Goal: Task Accomplishment & Management: Manage account settings

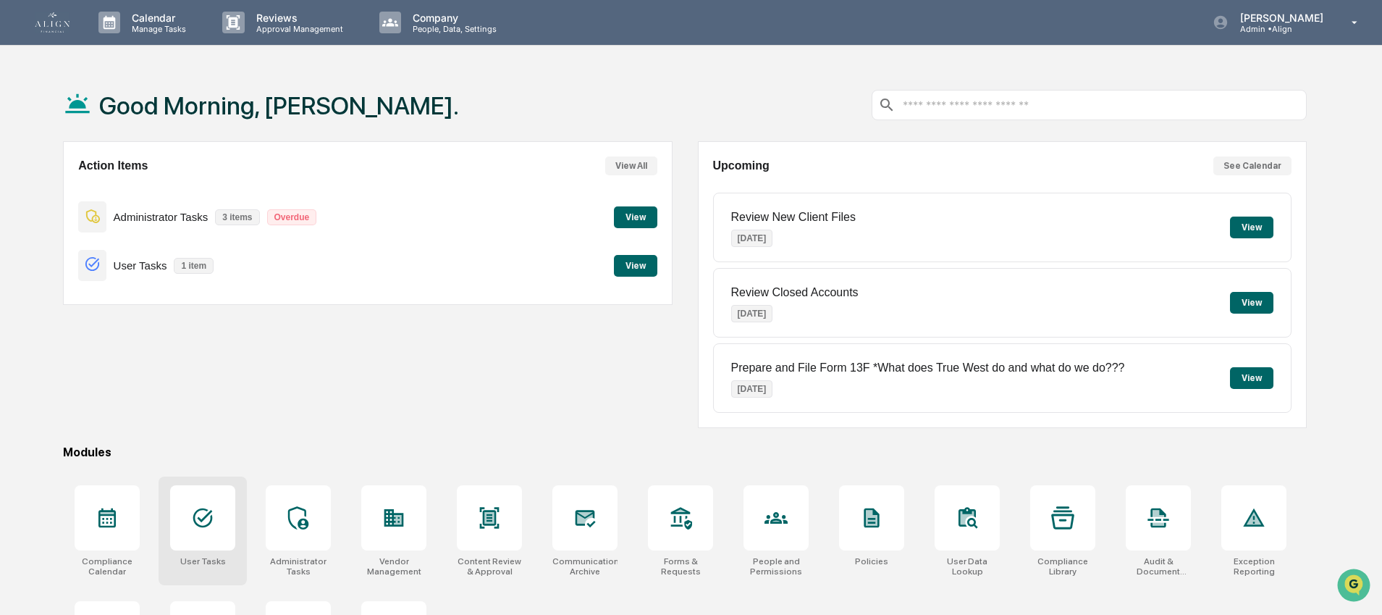
click at [201, 512] on icon at bounding box center [202, 517] width 23 height 23
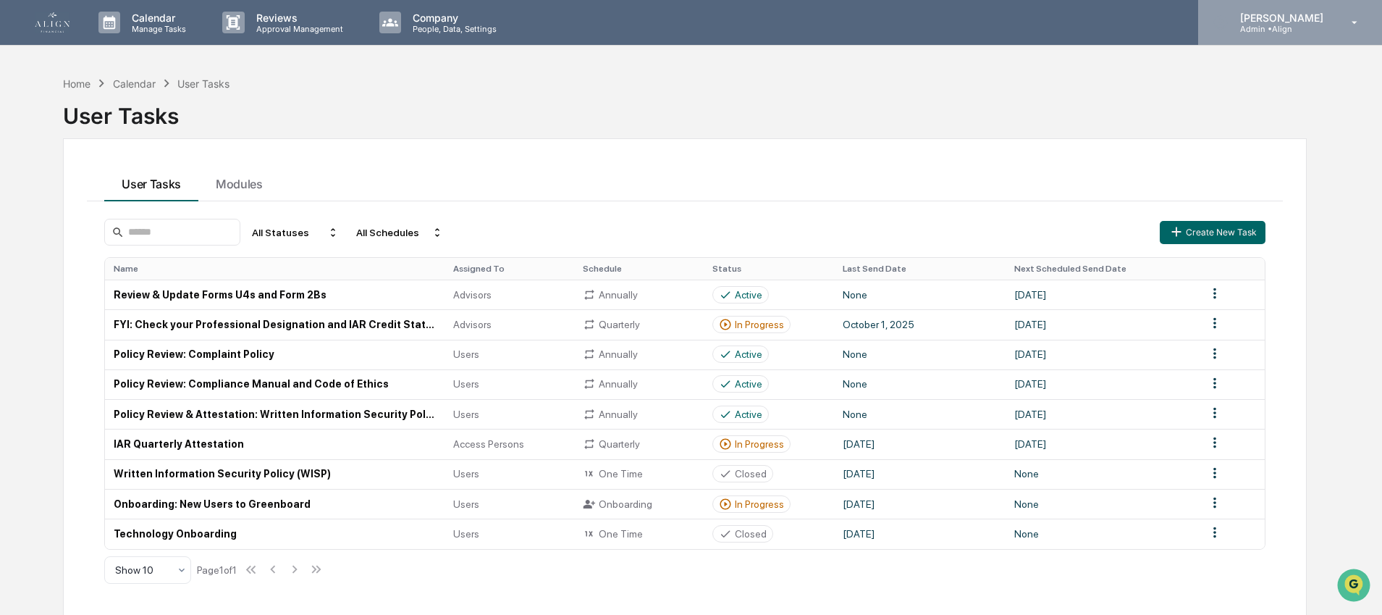
click at [1240, 31] on div "Tanya Nichols Admin • Align" at bounding box center [1290, 22] width 184 height 45
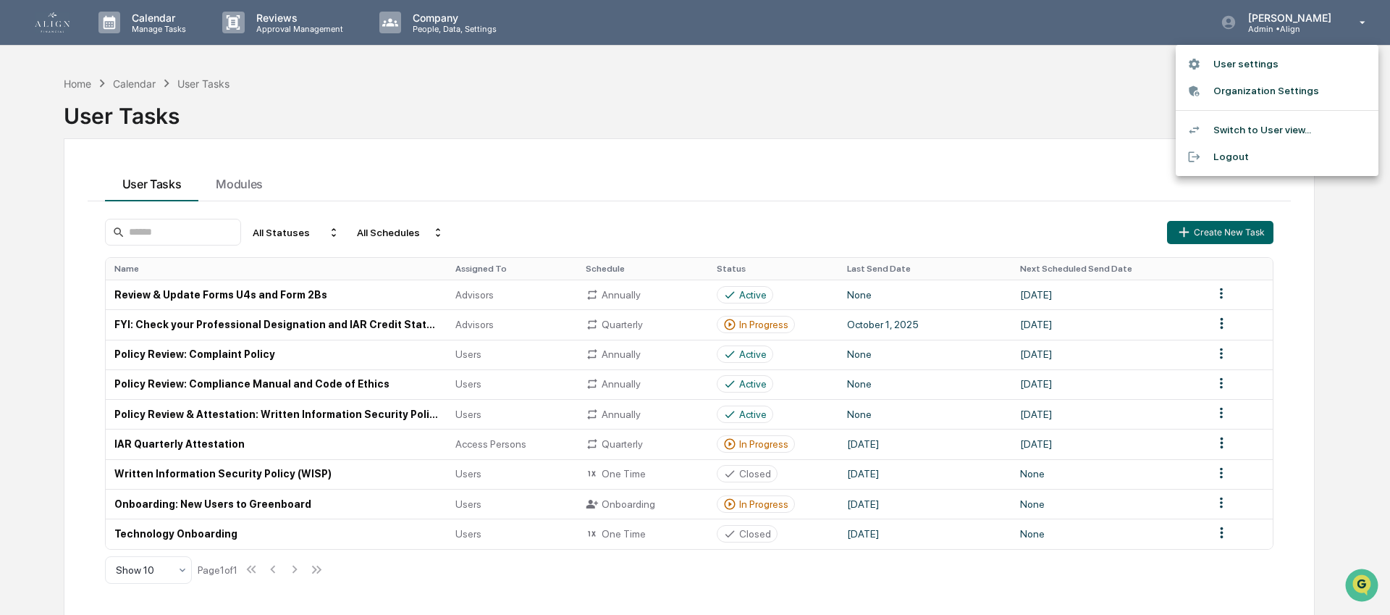
click at [1235, 125] on li "Switch to User view..." at bounding box center [1277, 130] width 203 height 27
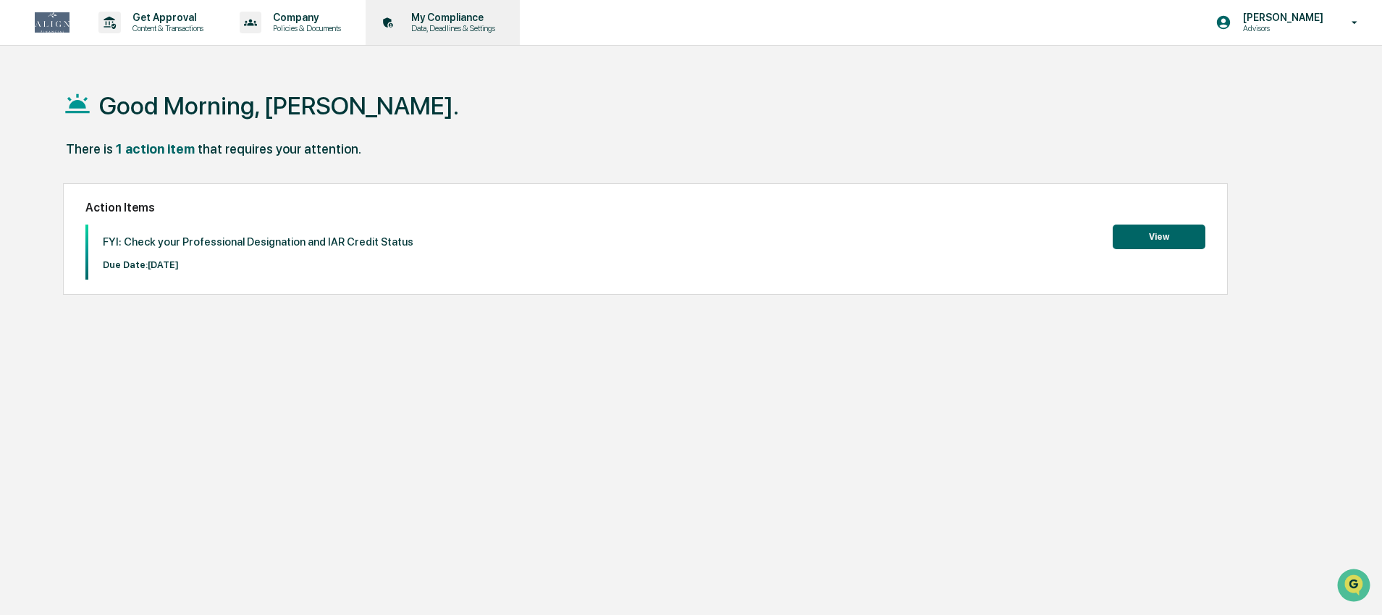
click at [503, 32] on p "Data, Deadlines & Settings" at bounding box center [451, 28] width 103 height 10
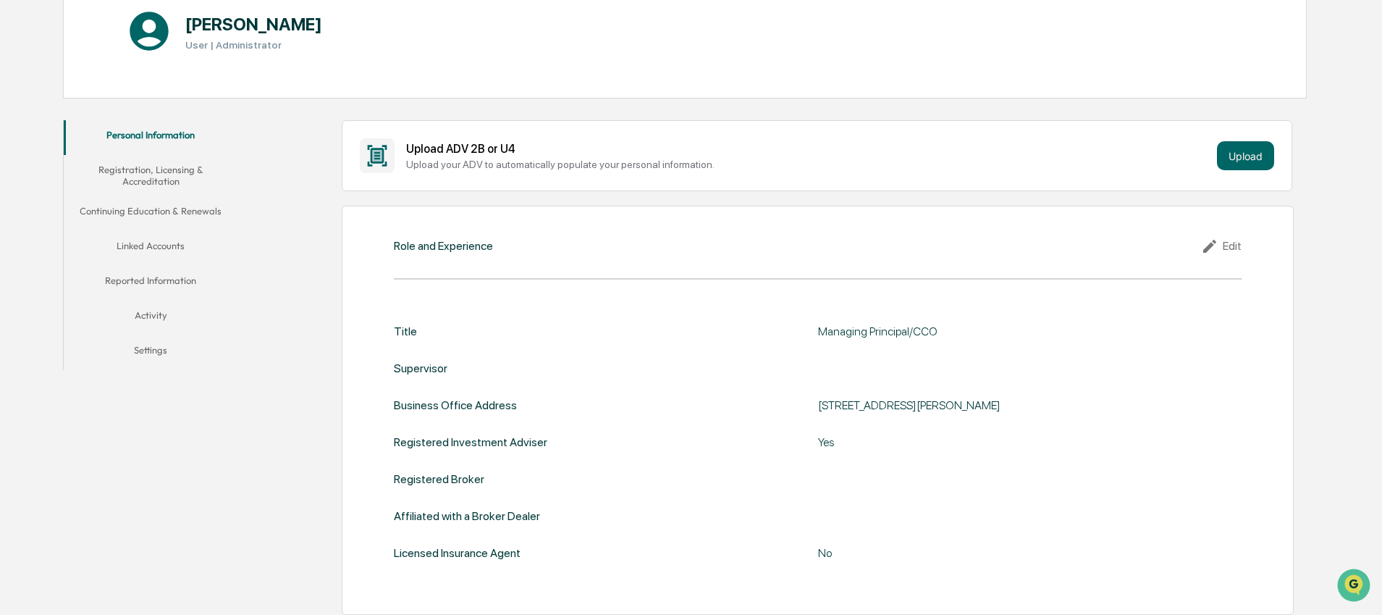
scroll to position [130, 0]
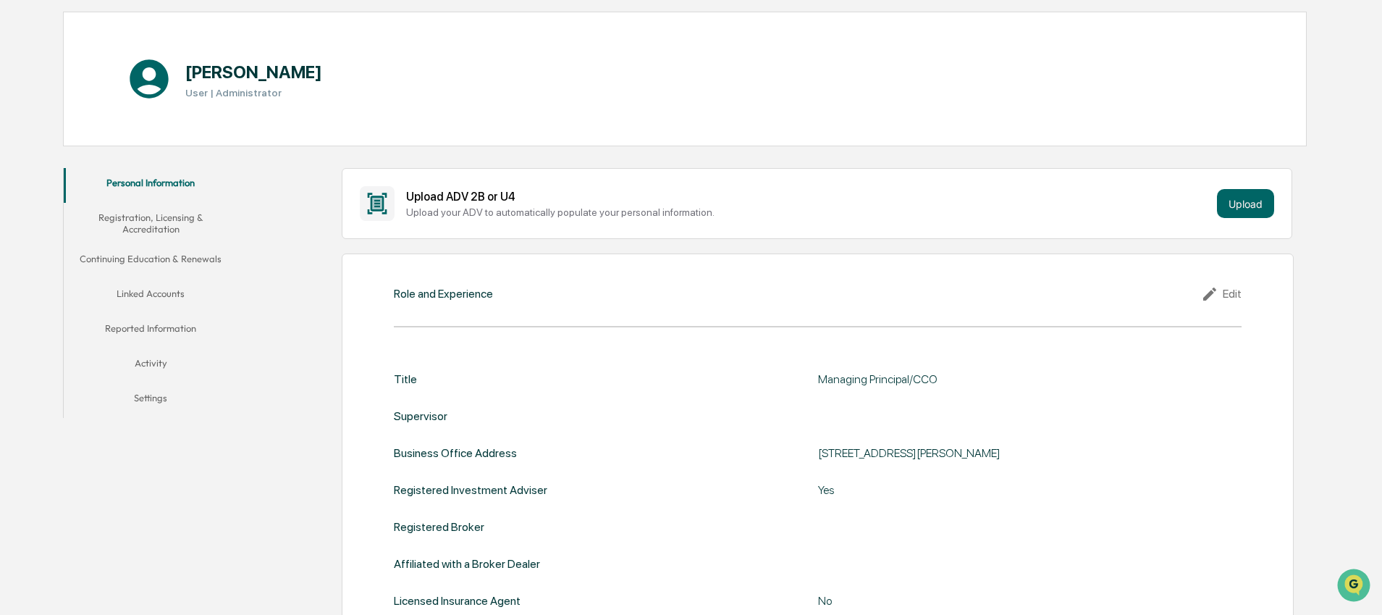
click at [151, 324] on button "Reported Information" at bounding box center [151, 331] width 174 height 35
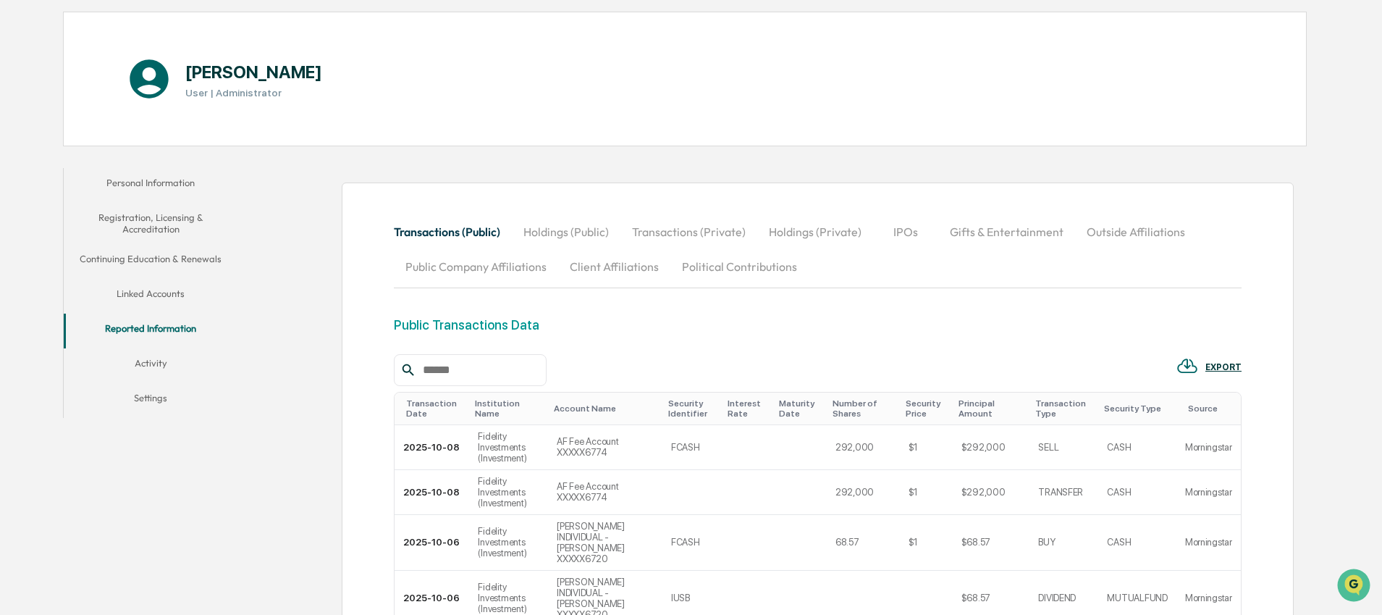
click at [761, 269] on button "Political Contributions" at bounding box center [740, 266] width 138 height 35
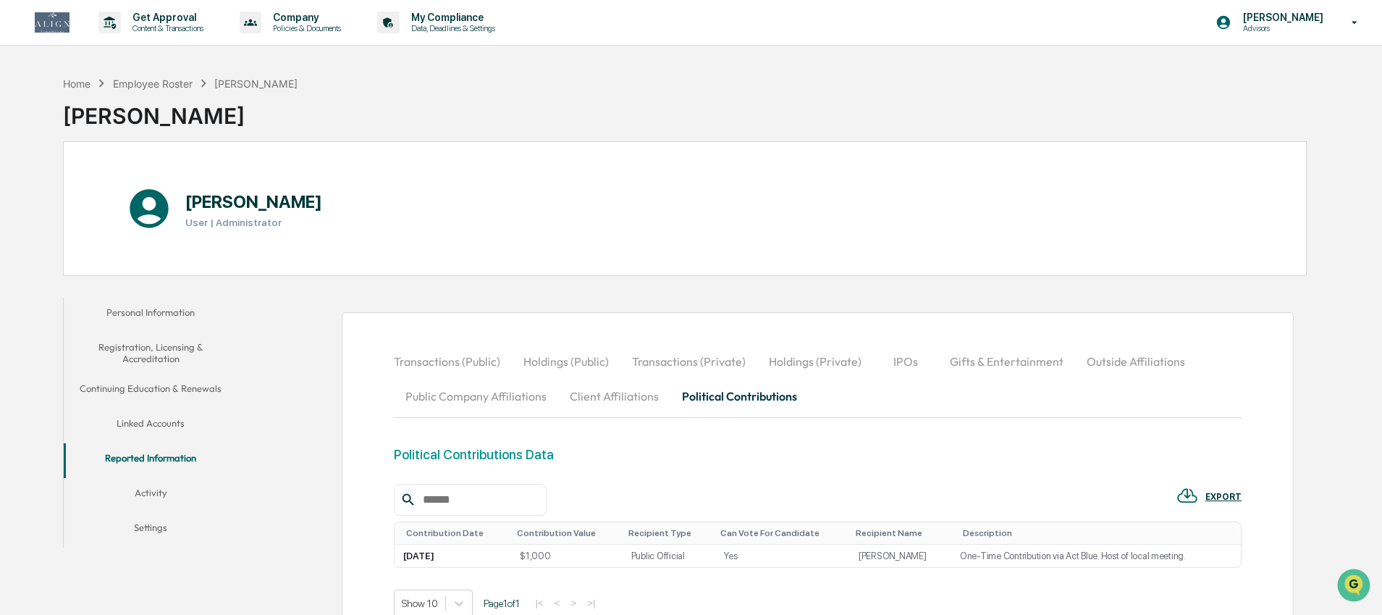
click at [46, 12] on img at bounding box center [52, 22] width 35 height 20
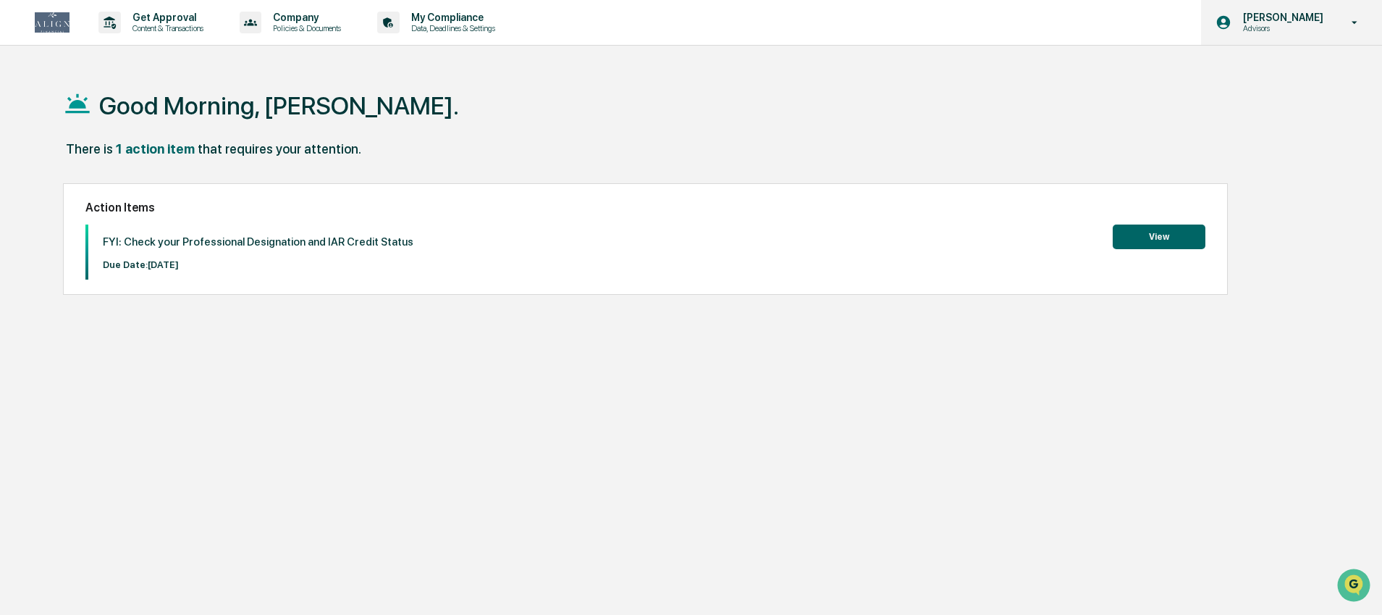
click at [1329, 20] on p "[PERSON_NAME]" at bounding box center [1281, 18] width 99 height 12
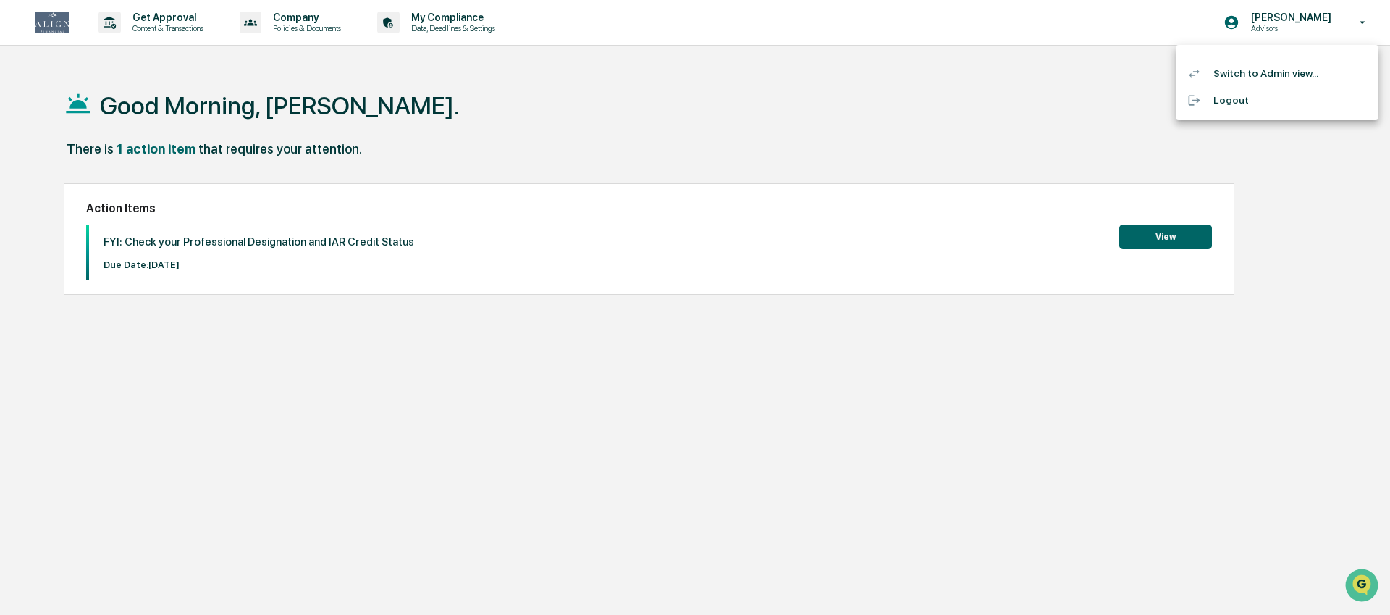
click at [1243, 96] on li "Logout" at bounding box center [1277, 100] width 203 height 27
